Goal: Task Accomplishment & Management: Use online tool/utility

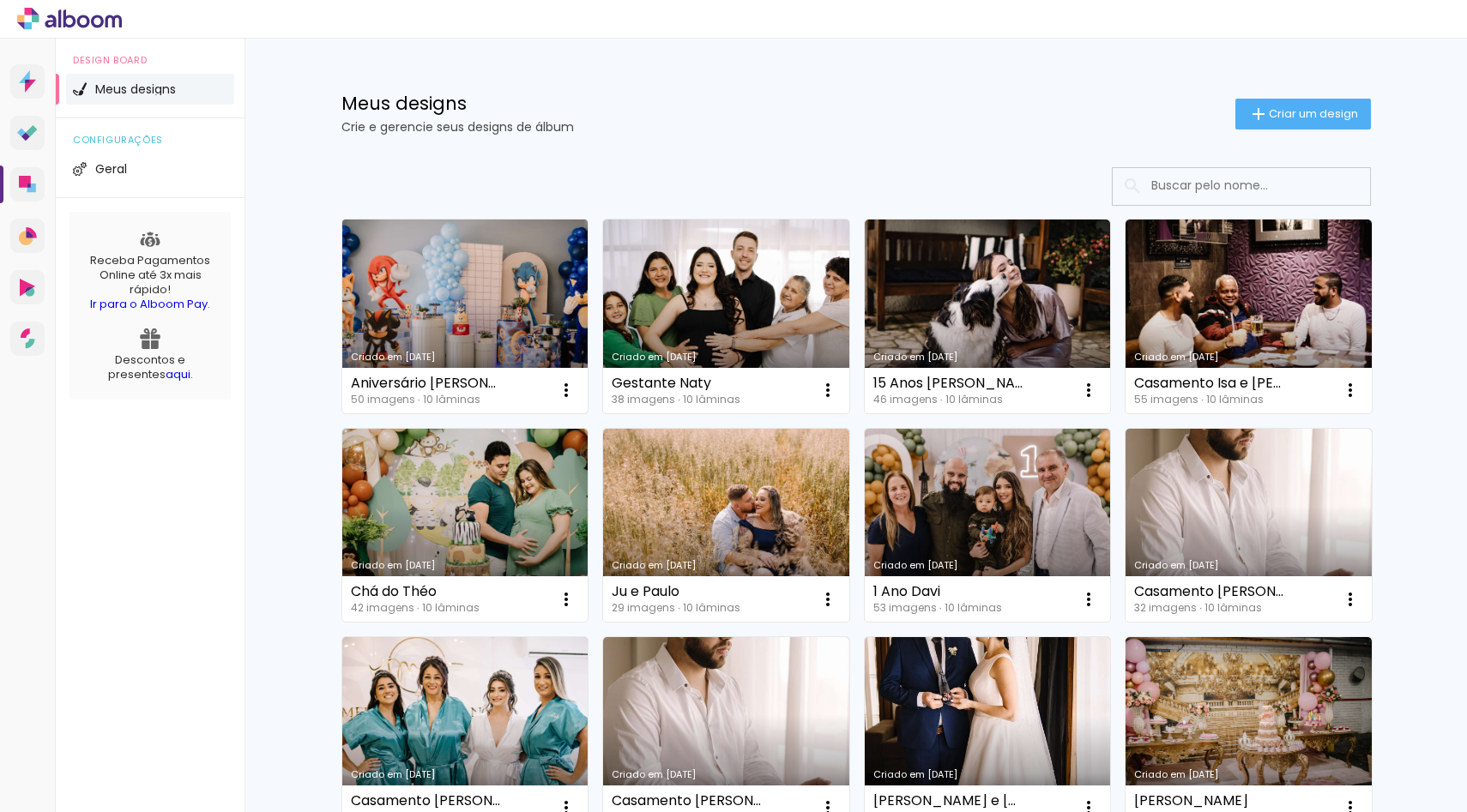
click at [479, 296] on link "Criado em [DATE]" at bounding box center [465, 316] width 246 height 194
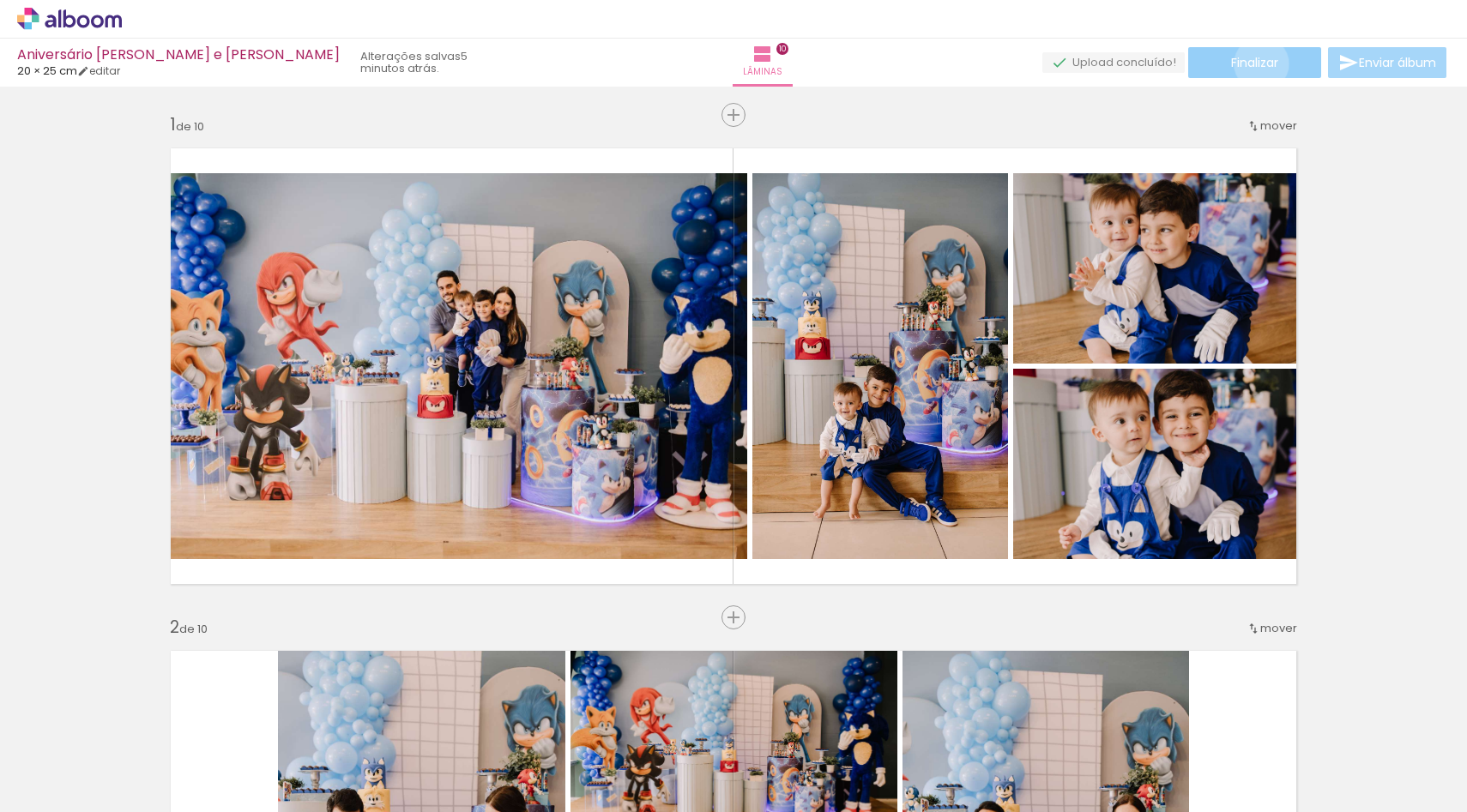
click at [1255, 63] on span "Finalizar" at bounding box center [1254, 62] width 47 height 12
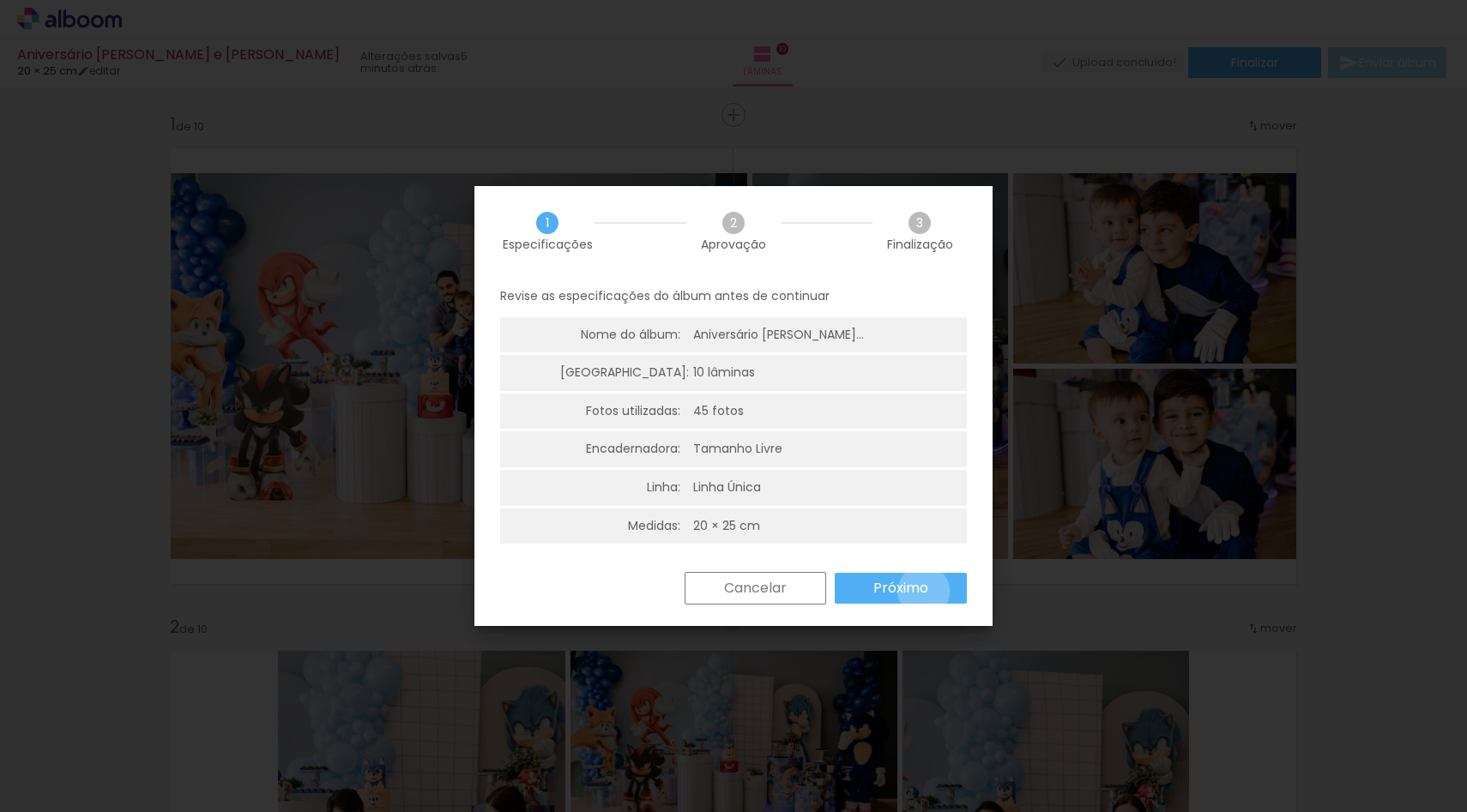
click at [0, 0] on slot "Próximo" at bounding box center [0, 0] width 0 height 0
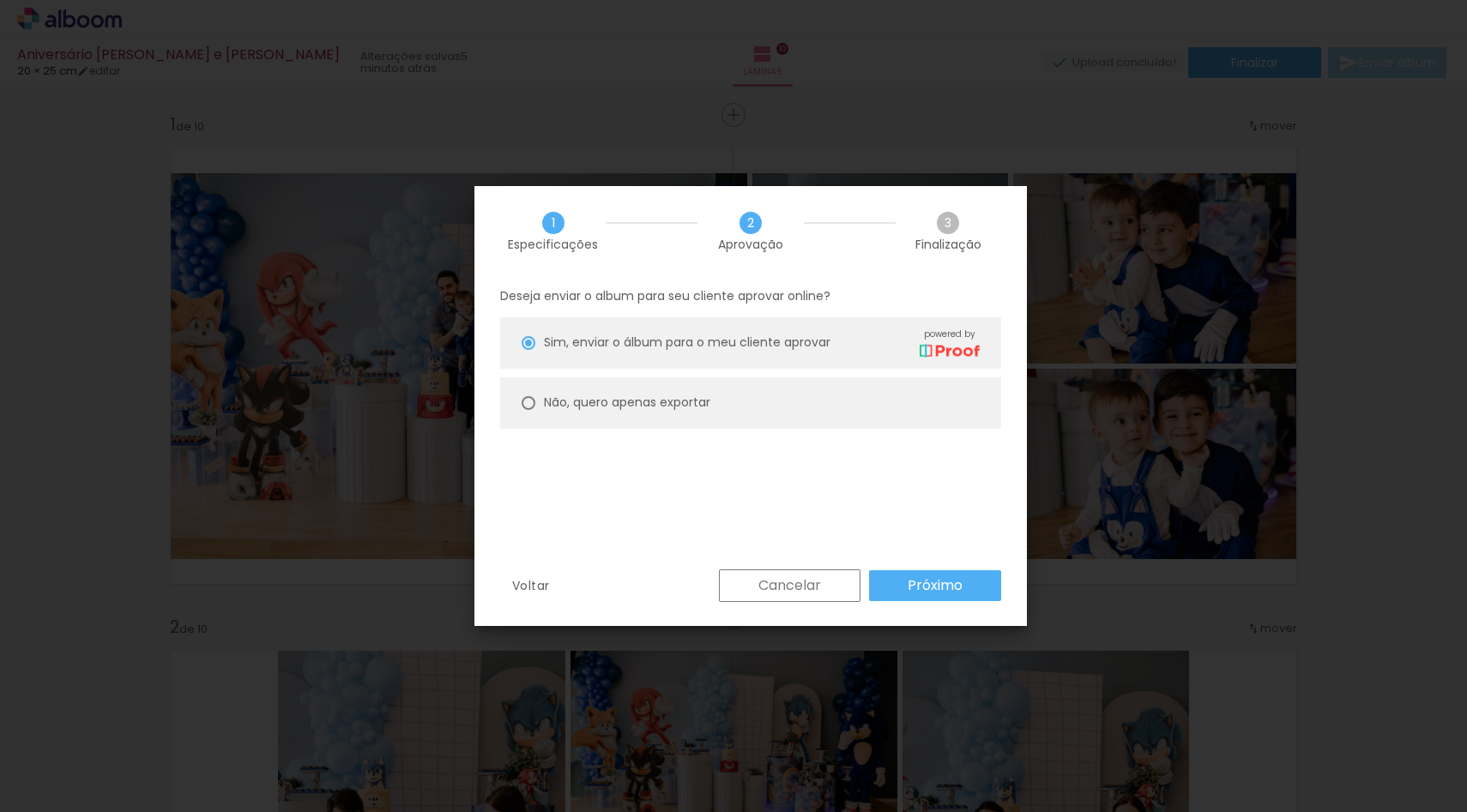
click at [0, 0] on slot "Próximo" at bounding box center [0, 0] width 0 height 0
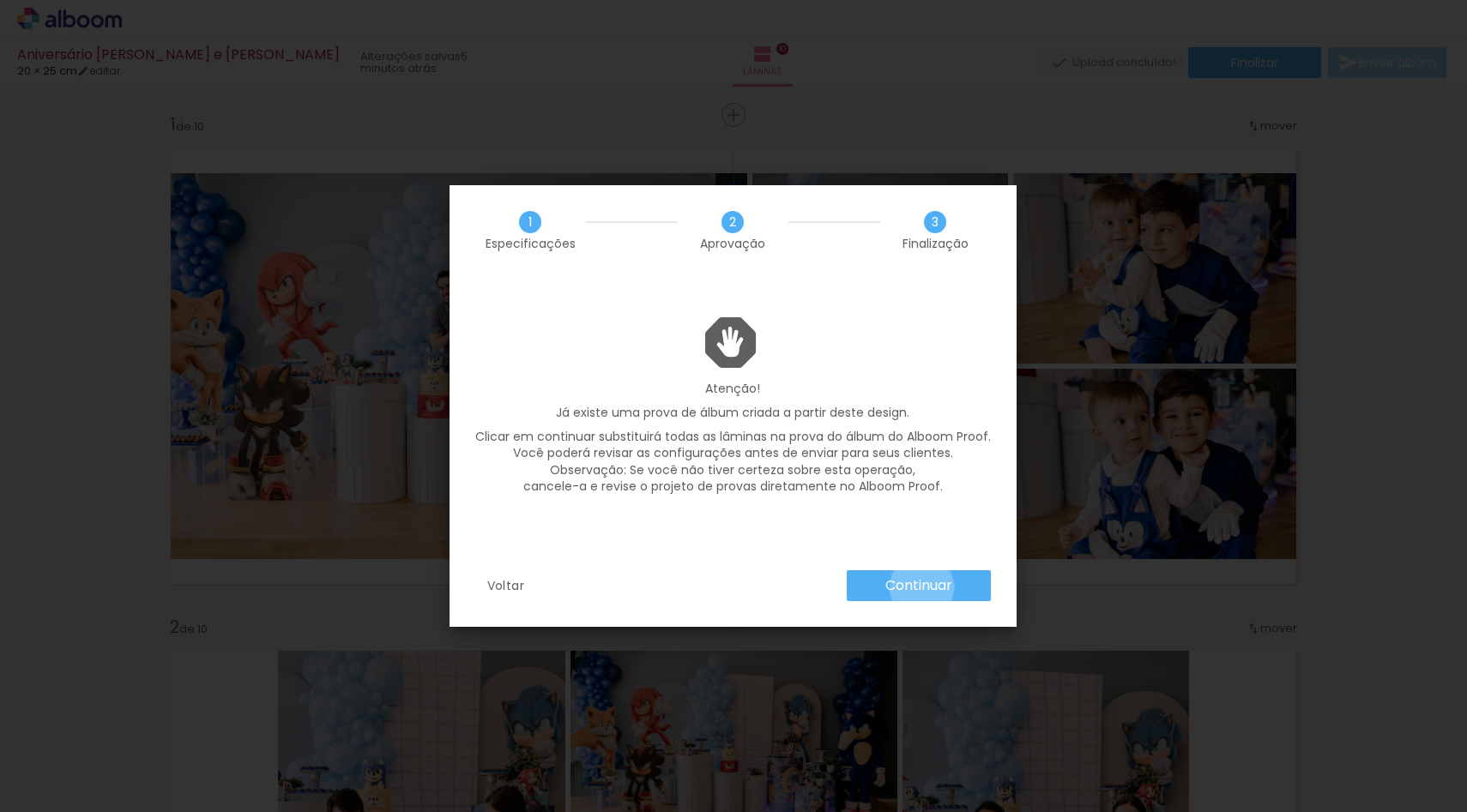
click at [0, 0] on slot "Continuar" at bounding box center [0, 0] width 0 height 0
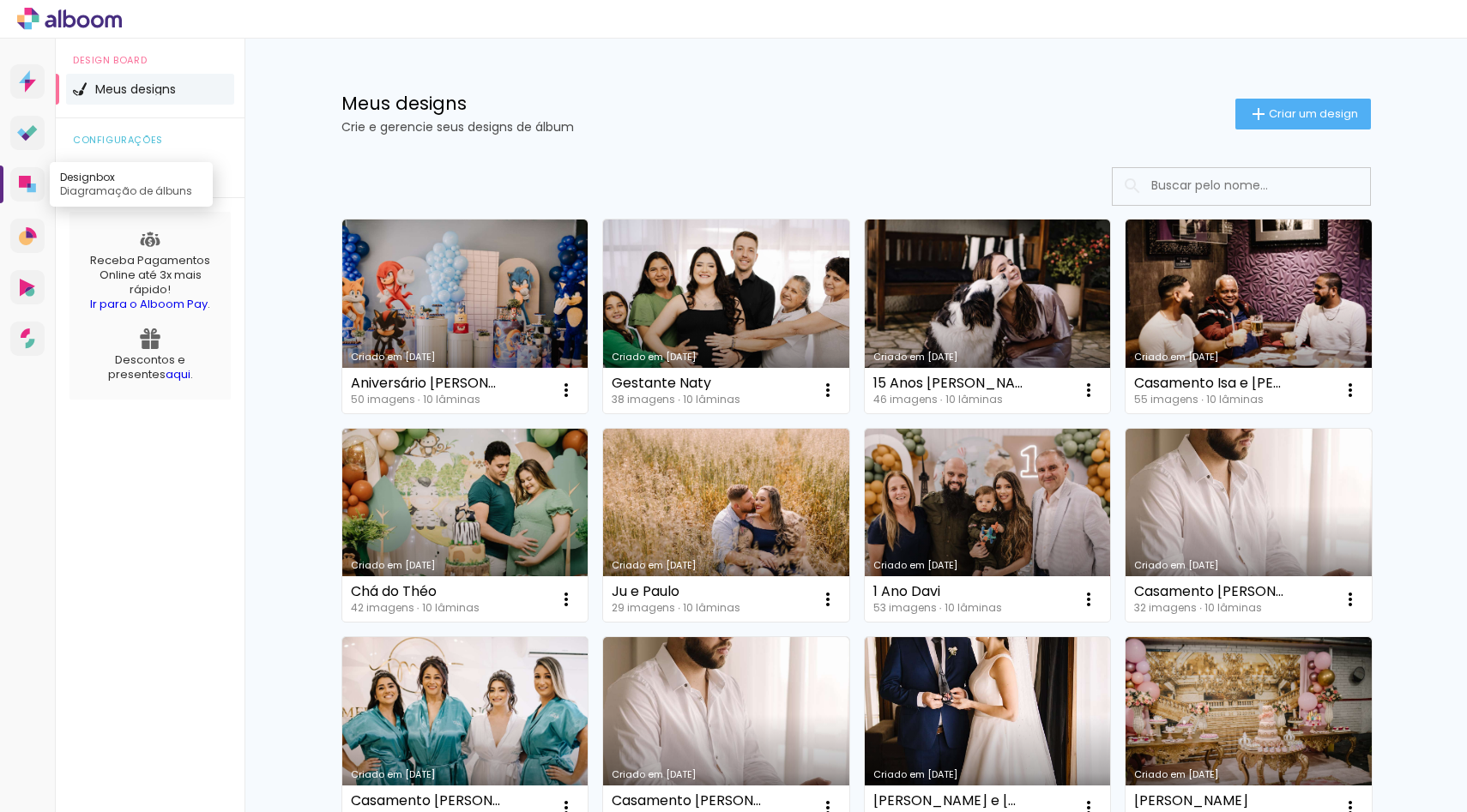
click at [26, 189] on icon at bounding box center [27, 184] width 17 height 17
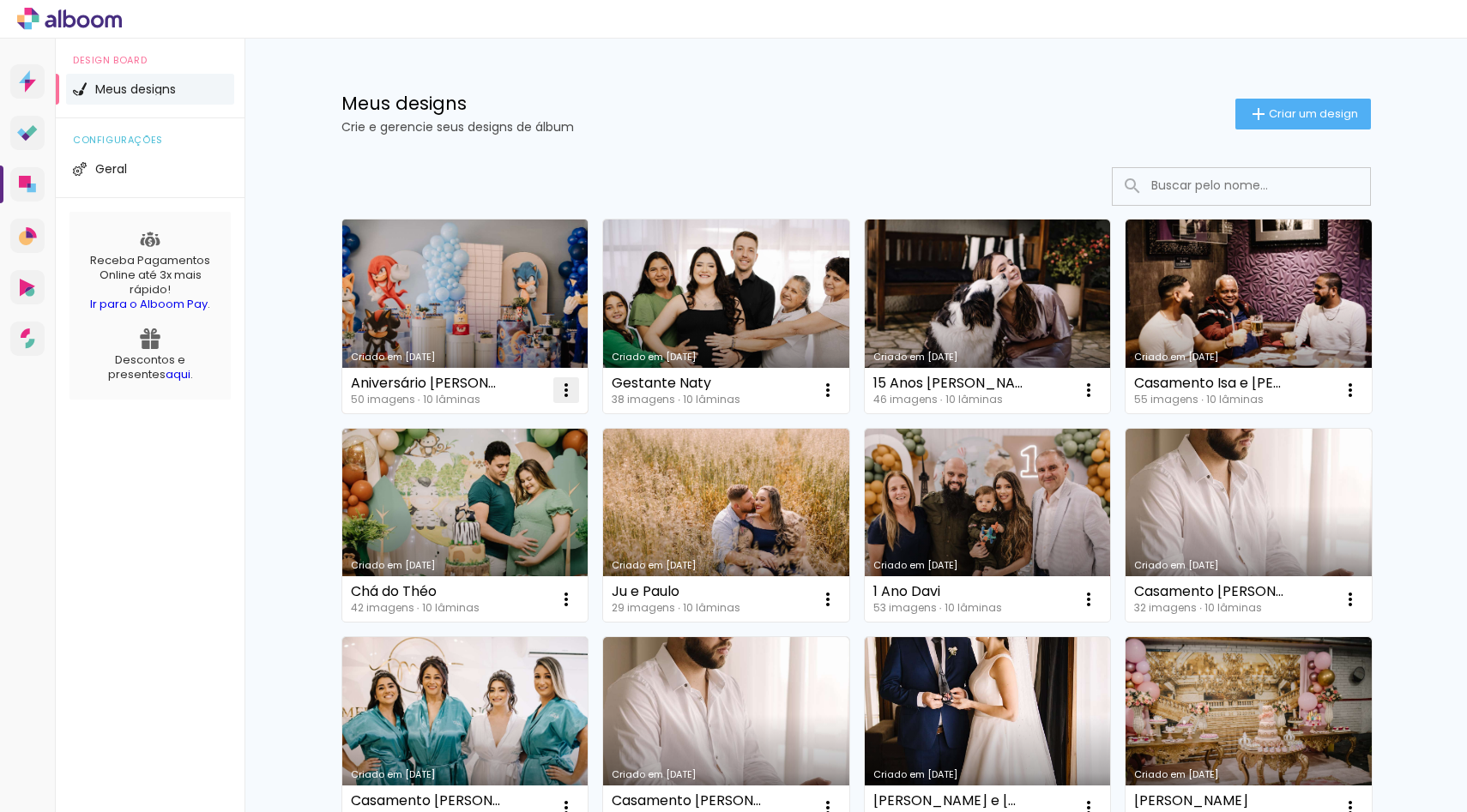
click at [564, 395] on iron-icon at bounding box center [566, 390] width 20 height 20
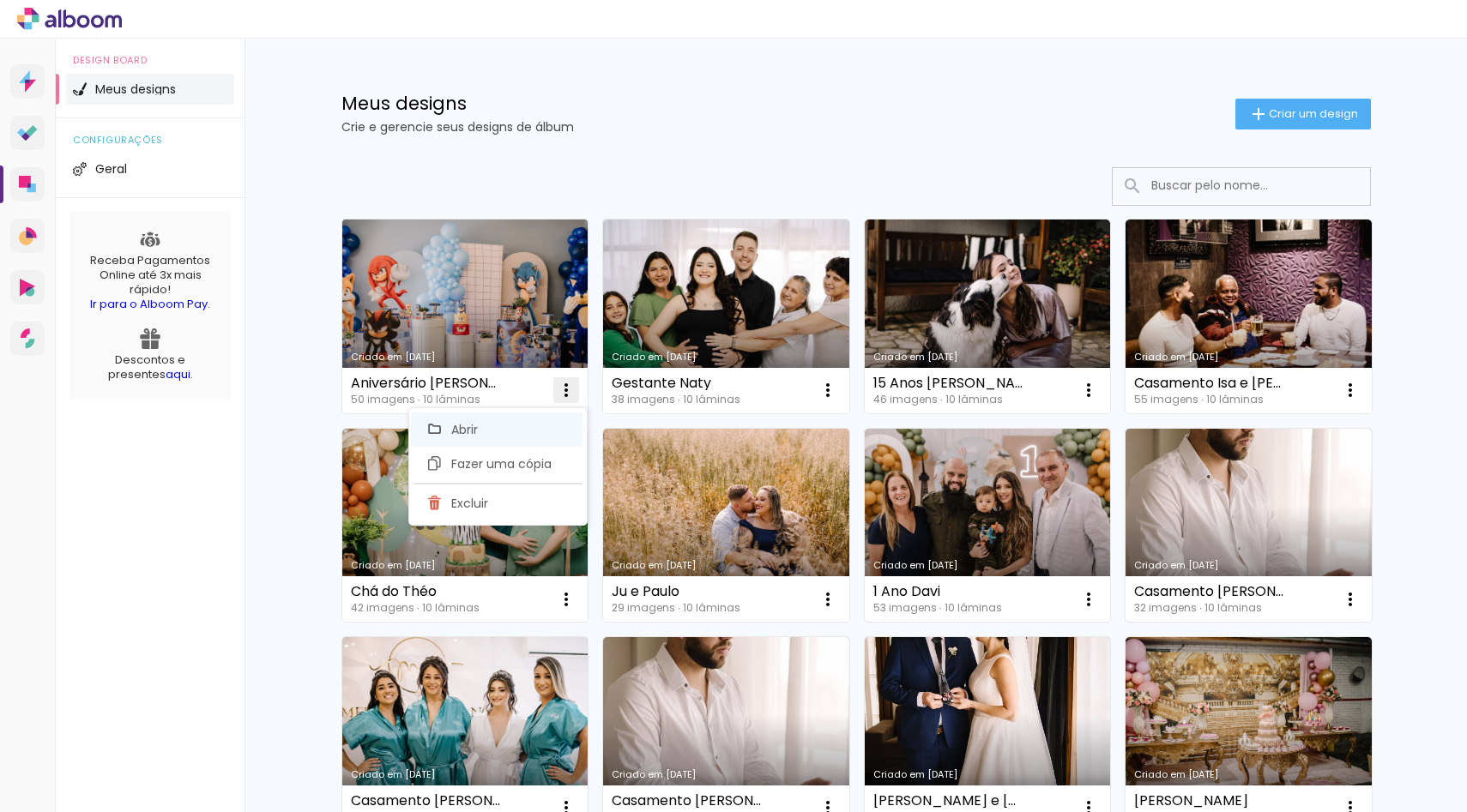
click at [489, 434] on paper-item "Abrir" at bounding box center [497, 429] width 172 height 34
